Goal: Navigation & Orientation: Find specific page/section

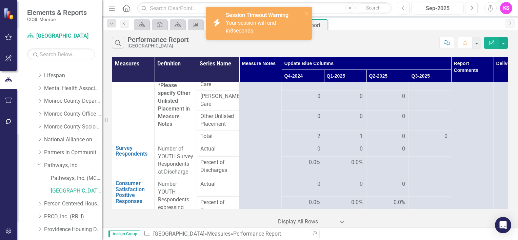
scroll to position [198, 0]
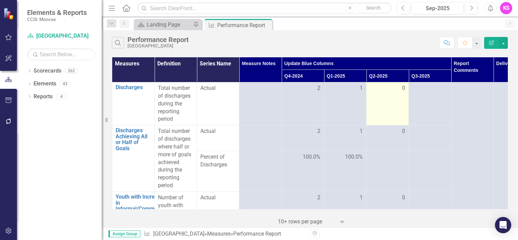
click at [389, 104] on td "0" at bounding box center [388, 103] width 42 height 43
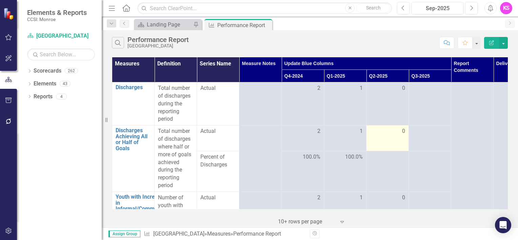
click at [391, 132] on div "0" at bounding box center [387, 132] width 35 height 8
click at [393, 165] on td at bounding box center [388, 171] width 42 height 41
click at [395, 164] on td at bounding box center [388, 171] width 42 height 41
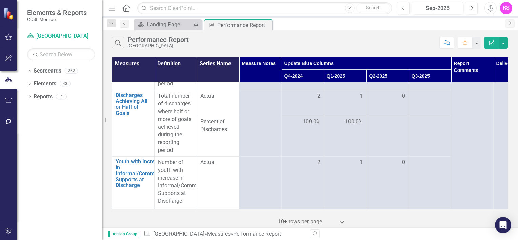
scroll to position [34, 0]
click at [390, 141] on td at bounding box center [388, 137] width 42 height 41
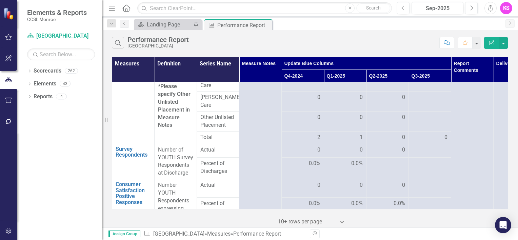
scroll to position [237, 0]
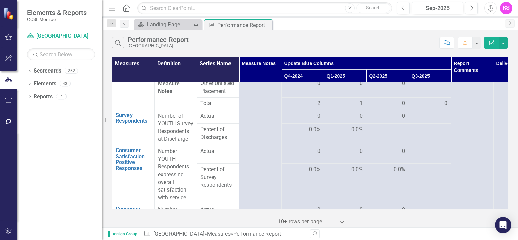
click at [384, 130] on td at bounding box center [388, 135] width 42 height 22
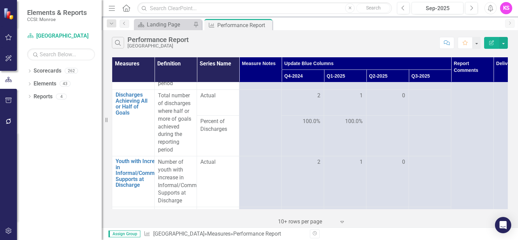
scroll to position [0, 0]
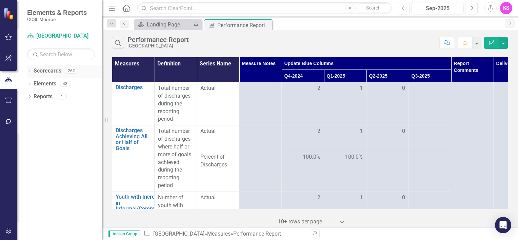
click at [30, 72] on icon "Dropdown" at bounding box center [29, 72] width 5 height 4
click at [35, 84] on icon "Dropdown" at bounding box center [33, 83] width 5 height 4
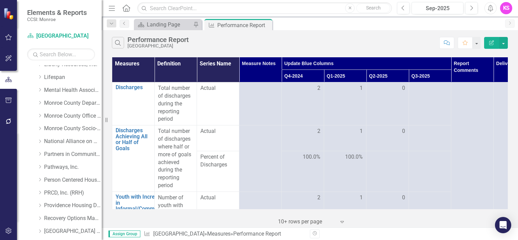
scroll to position [271, 0]
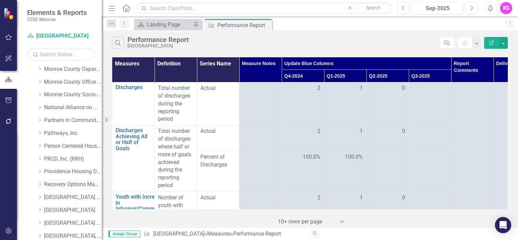
click at [40, 183] on icon "Dropdown" at bounding box center [39, 184] width 5 height 4
click at [68, 184] on link "Recovery Options Made Easy" at bounding box center [73, 185] width 58 height 8
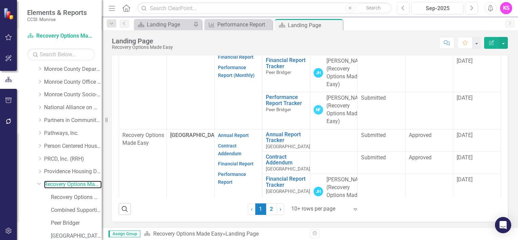
scroll to position [68, 0]
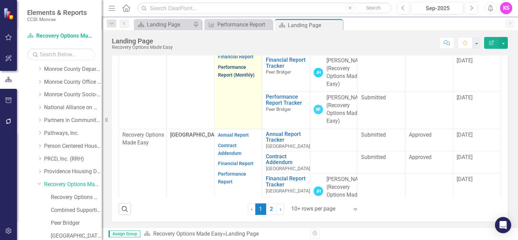
click at [232, 78] on link "Performance Report (Monthly)" at bounding box center [236, 70] width 37 height 13
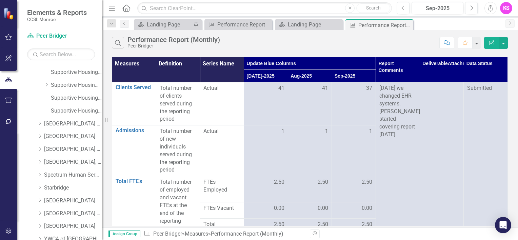
scroll to position [475, 0]
click at [40, 199] on icon "Dropdown" at bounding box center [39, 199] width 5 height 4
click at [68, 198] on link "[GEOGRAPHIC_DATA]" at bounding box center [73, 200] width 58 height 8
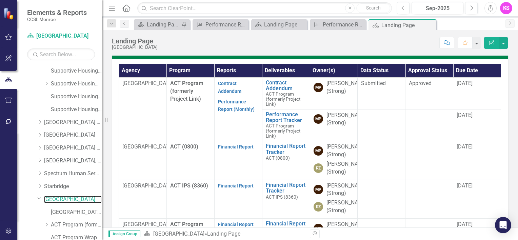
scroll to position [253, 0]
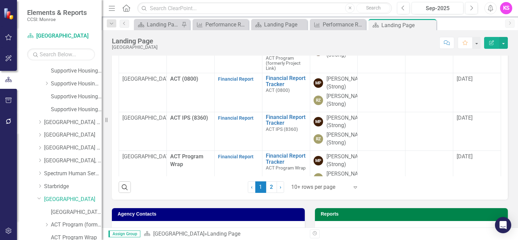
click at [354, 187] on icon at bounding box center [355, 188] width 3 height 2
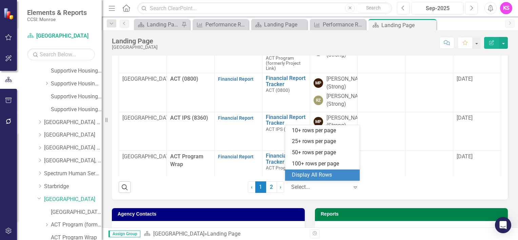
click at [335, 177] on div "Display All Rows" at bounding box center [324, 175] width 64 height 8
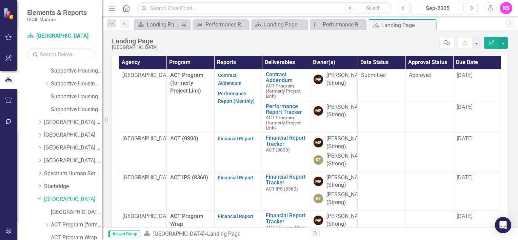
scroll to position [185, 0]
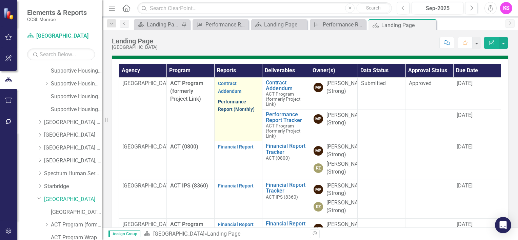
click at [231, 102] on link "Performance Report (Monthly)" at bounding box center [236, 105] width 37 height 13
